Goal: Task Accomplishment & Management: Manage account settings

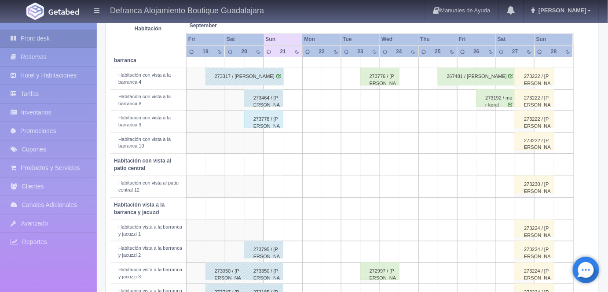
scroll to position [180, 0]
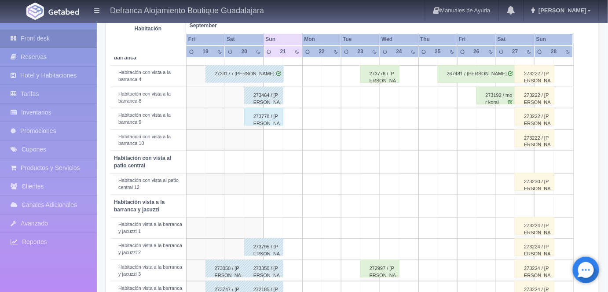
click at [268, 114] on div "273778 / [PERSON_NAME]" at bounding box center [263, 117] width 39 height 18
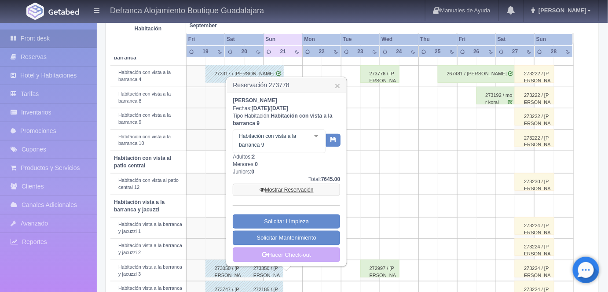
click at [283, 187] on link "Mostrar Reservación" at bounding box center [286, 190] width 107 height 12
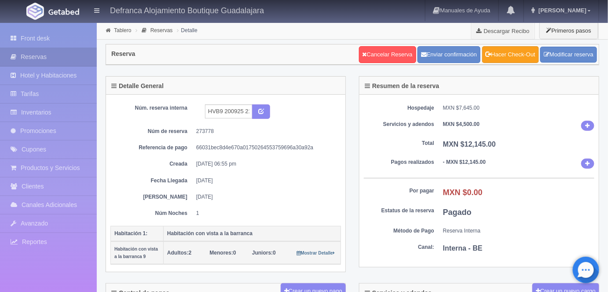
click at [511, 52] on link "Hacer Check-Out" at bounding box center [510, 54] width 57 height 17
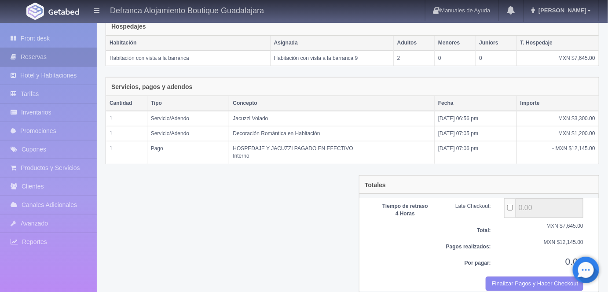
scroll to position [158, 0]
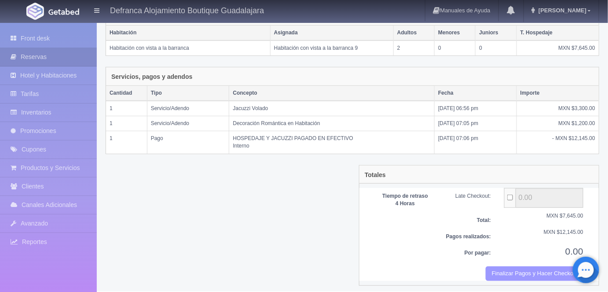
click at [507, 269] on button "Finalizar Pagos y Hacer Checkout" at bounding box center [535, 273] width 98 height 15
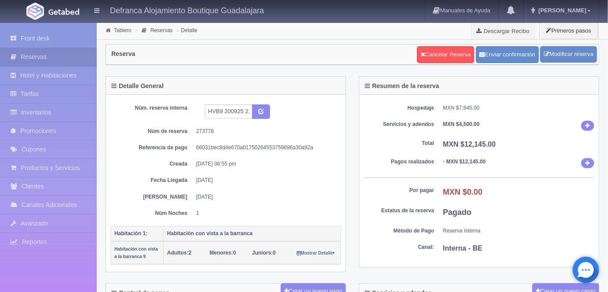
click at [119, 33] on link "Tablero" at bounding box center [122, 30] width 17 height 6
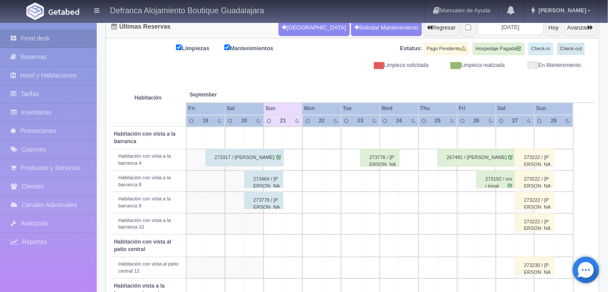
scroll to position [96, 0]
